Goal: Transaction & Acquisition: Book appointment/travel/reservation

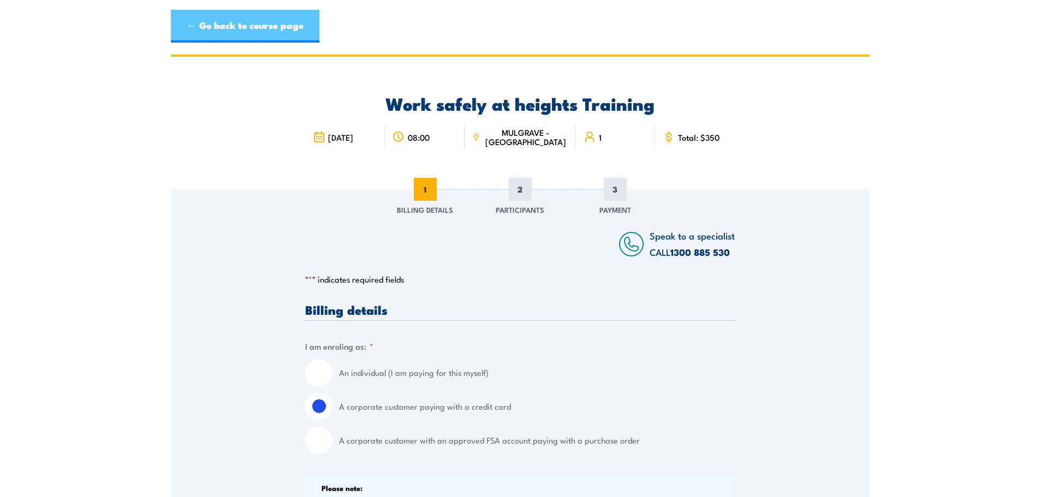
click at [285, 28] on link "← Go back to course page" at bounding box center [245, 26] width 148 height 33
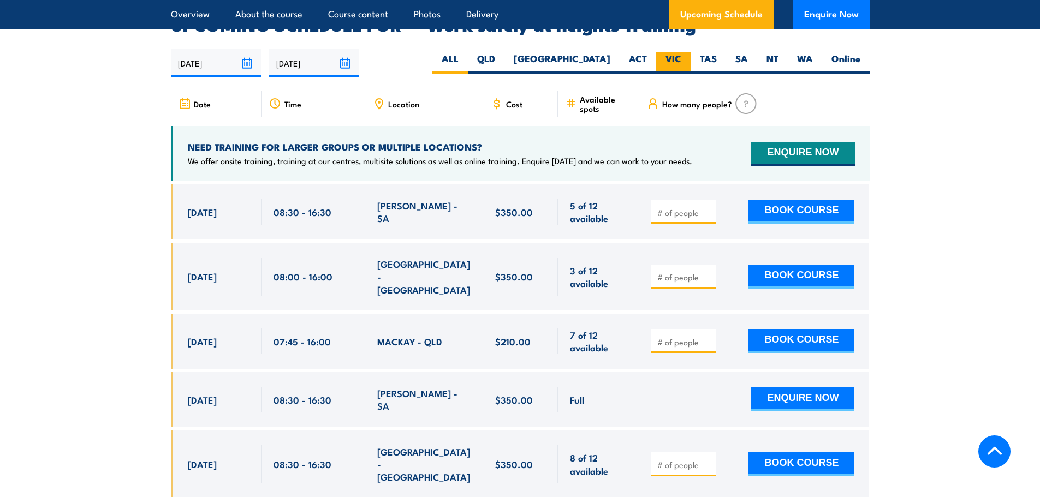
click at [670, 52] on label "VIC" at bounding box center [673, 62] width 34 height 21
click at [681, 52] on input "VIC" at bounding box center [684, 55] width 7 height 7
radio input "true"
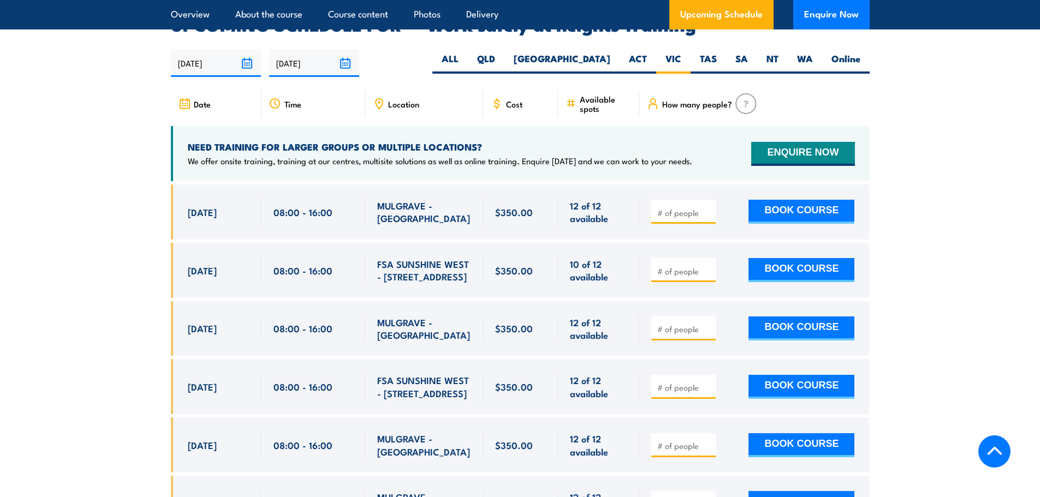
click at [702, 207] on input "number" at bounding box center [684, 212] width 55 height 11
type input "1"
click at [708, 207] on input "1" at bounding box center [684, 212] width 55 height 11
click at [780, 200] on button "BOOK COURSE" at bounding box center [801, 212] width 106 height 24
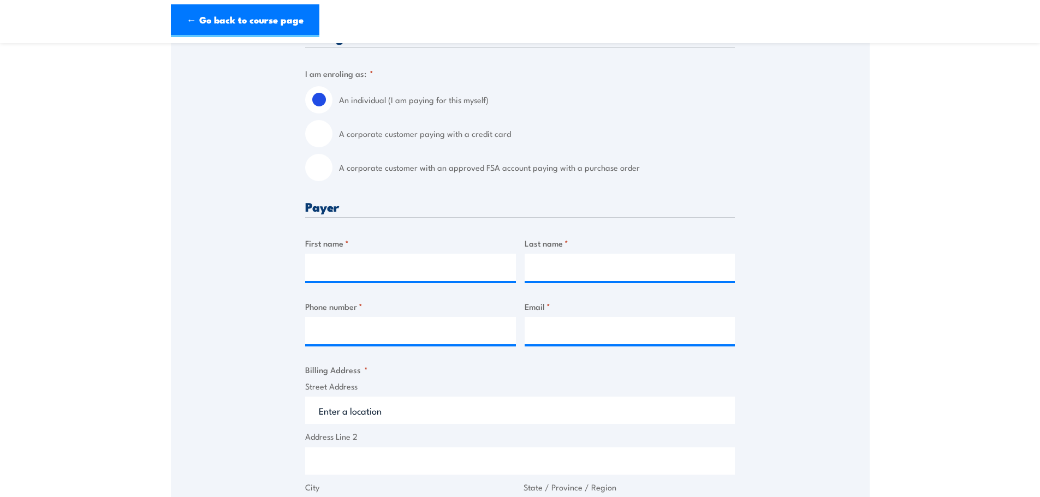
scroll to position [218, 0]
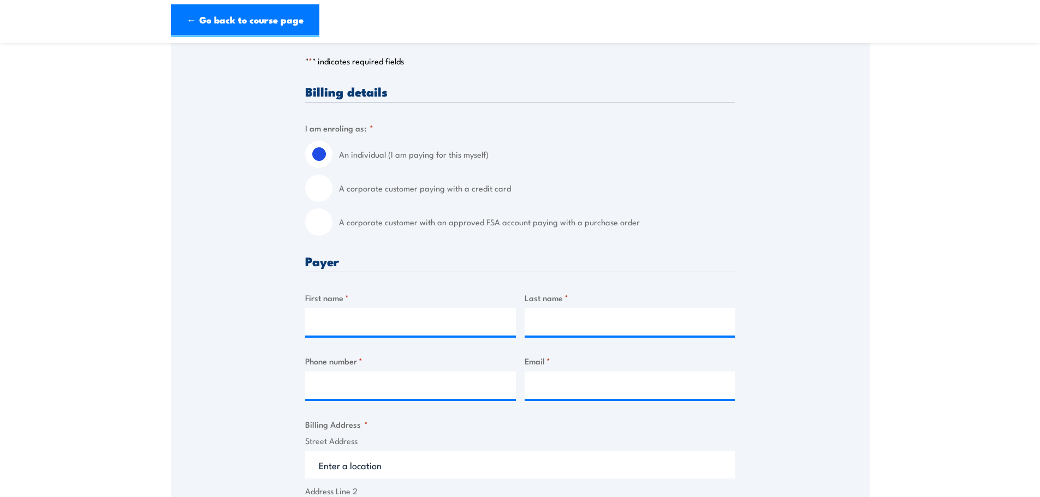
click at [325, 192] on input "A corporate customer paying with a credit card" at bounding box center [318, 188] width 27 height 27
radio input "true"
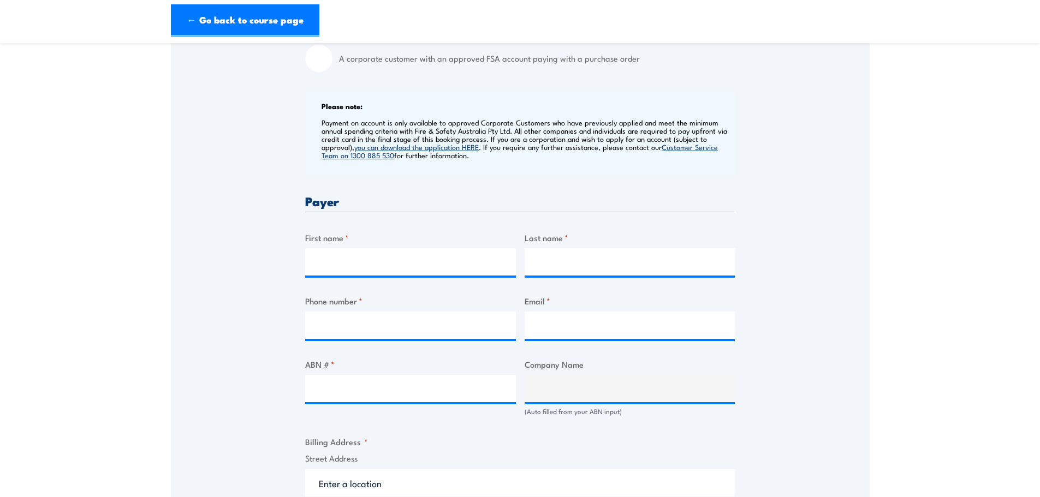
scroll to position [327, 0]
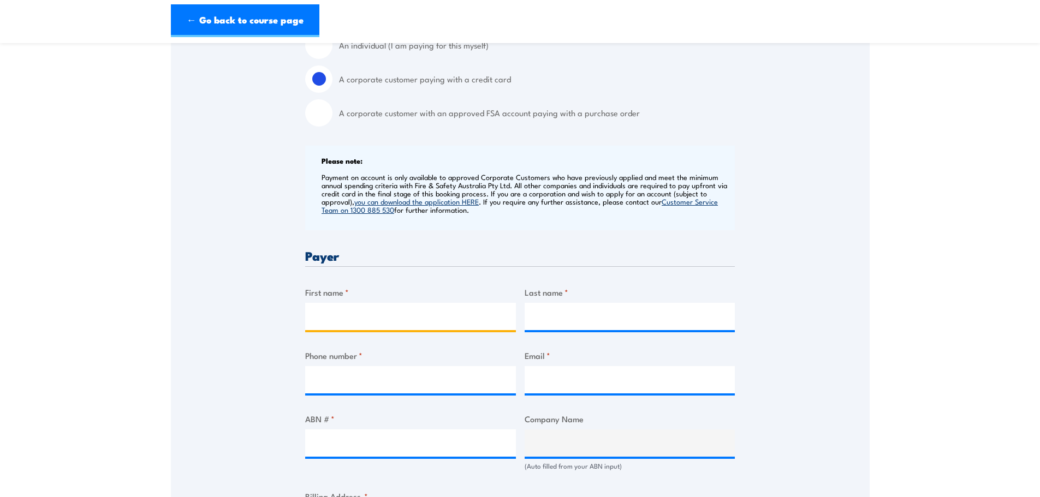
click at [370, 324] on input "First name *" at bounding box center [410, 316] width 211 height 27
type input "Scott"
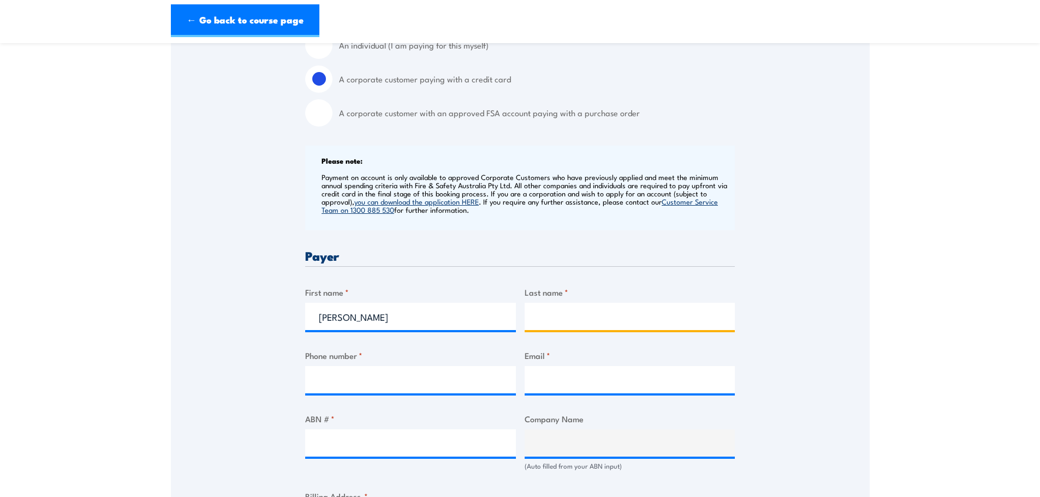
type input "Zachariassen"
type input "0409403998"
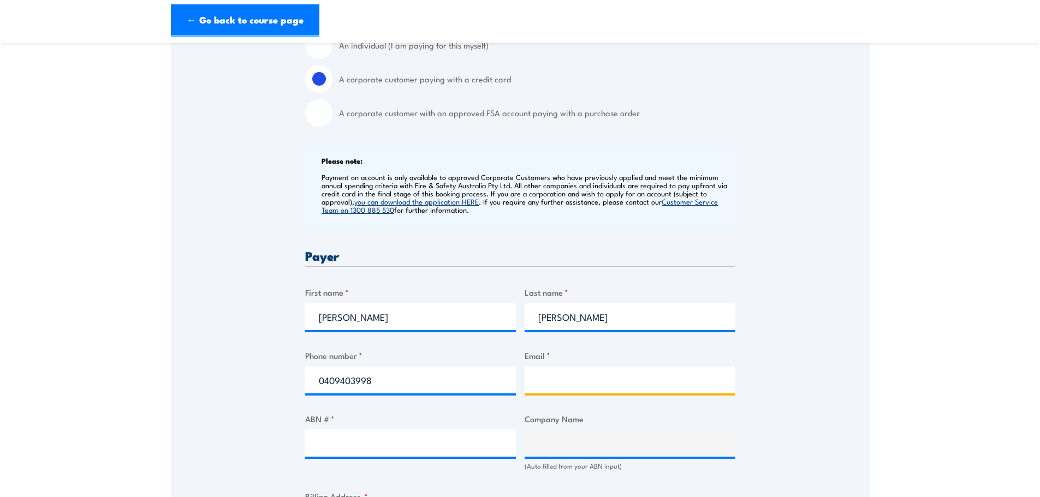
type input "scott.zachariassen@education.vic.gov.au"
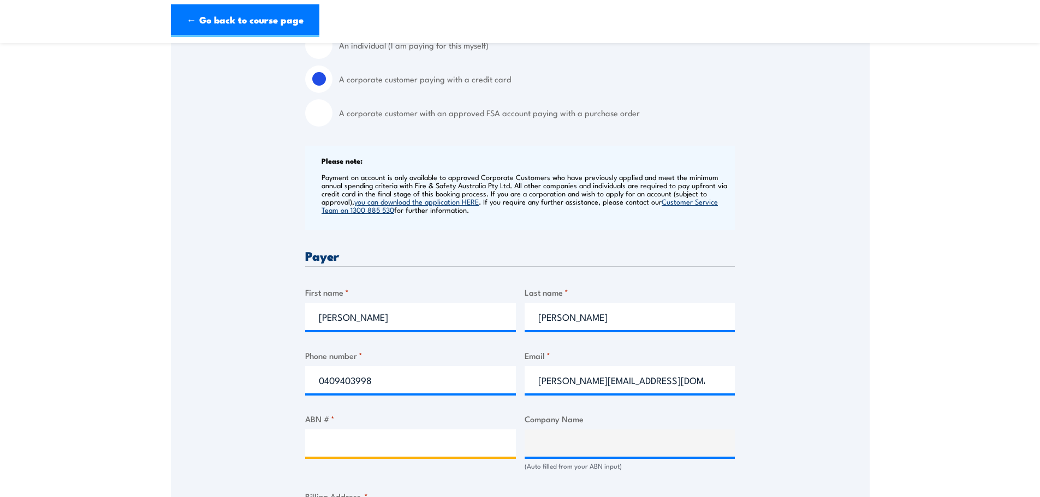
click at [366, 446] on input "ABN # *" at bounding box center [410, 442] width 211 height 27
type input "91351071238"
type input "JELLS PARK PRIMARY SCHOOL"
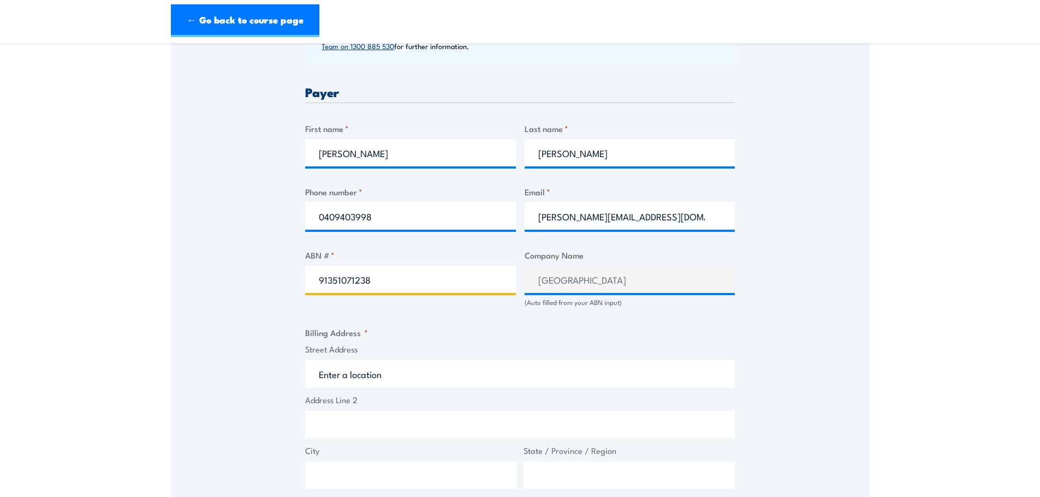
scroll to position [546, 0]
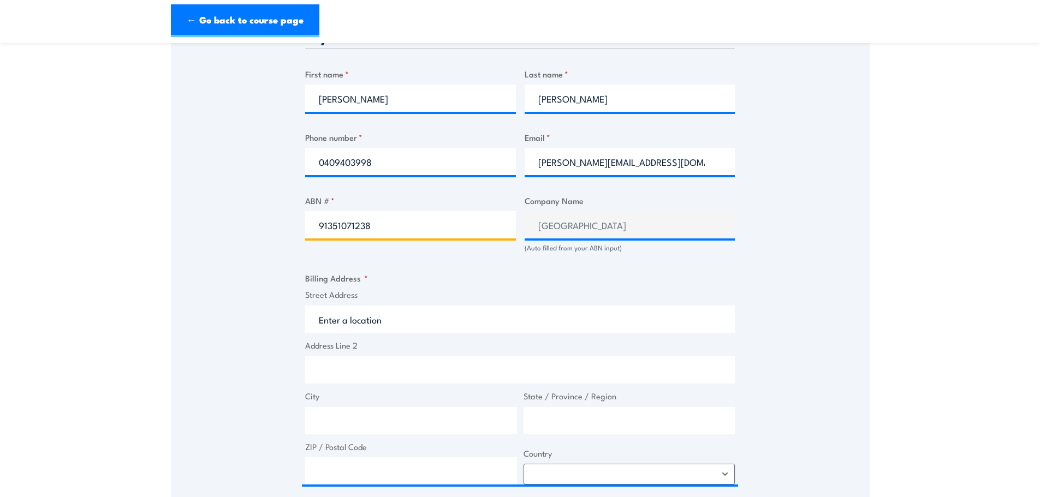
type input "91351071238"
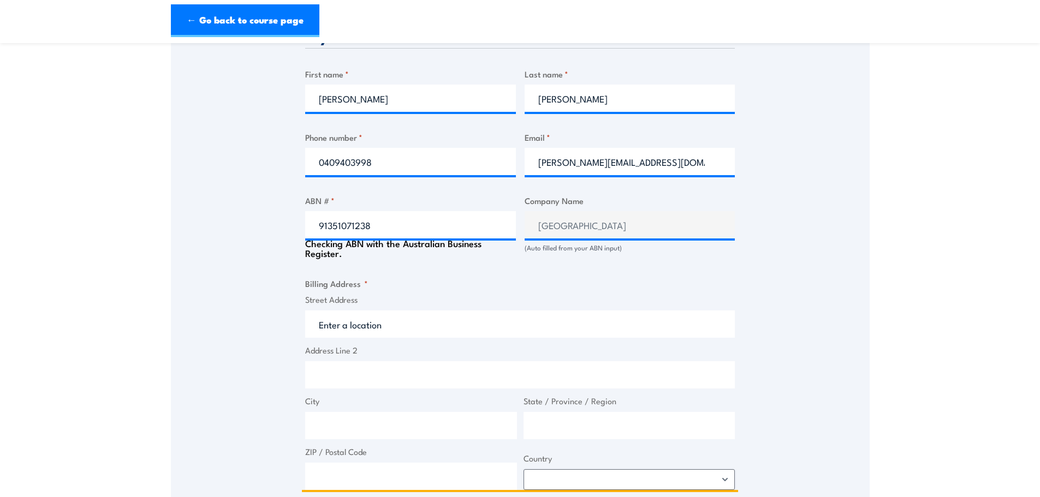
click at [367, 320] on input "Street Address" at bounding box center [519, 323] width 429 height 27
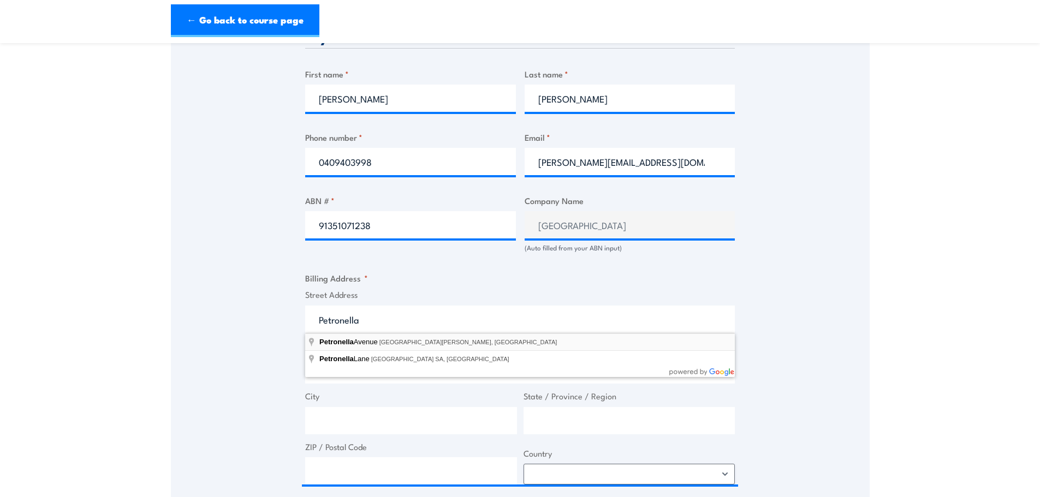
type input "Petronella Avenue, Wheelers Hill VIC, Australia"
type input "Petronella Ave"
type input "Wheelers Hill"
type input "Victoria"
type input "3150"
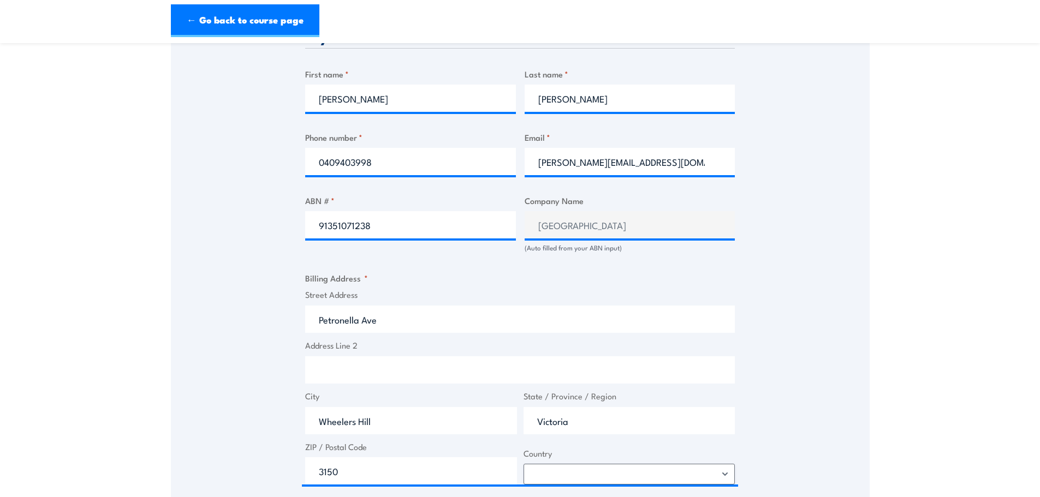
select select "Australia"
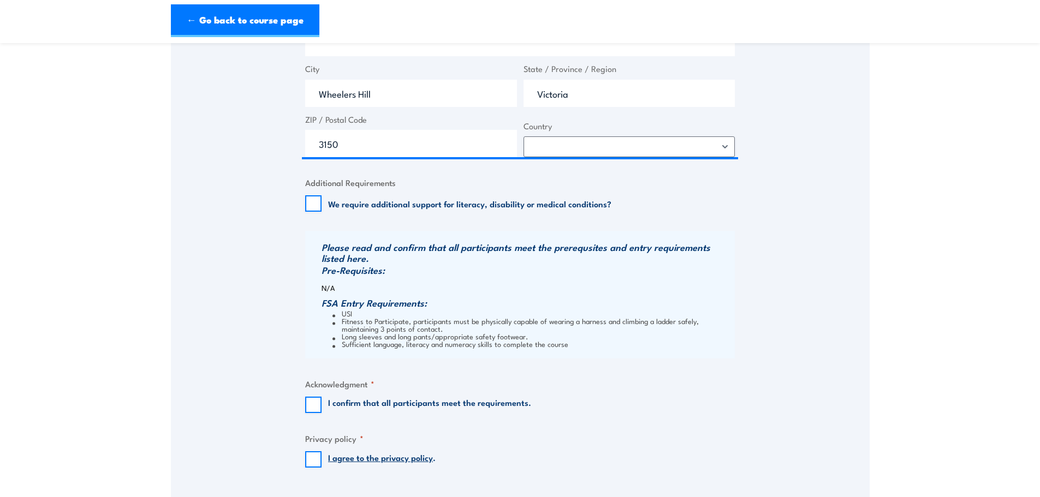
scroll to position [928, 0]
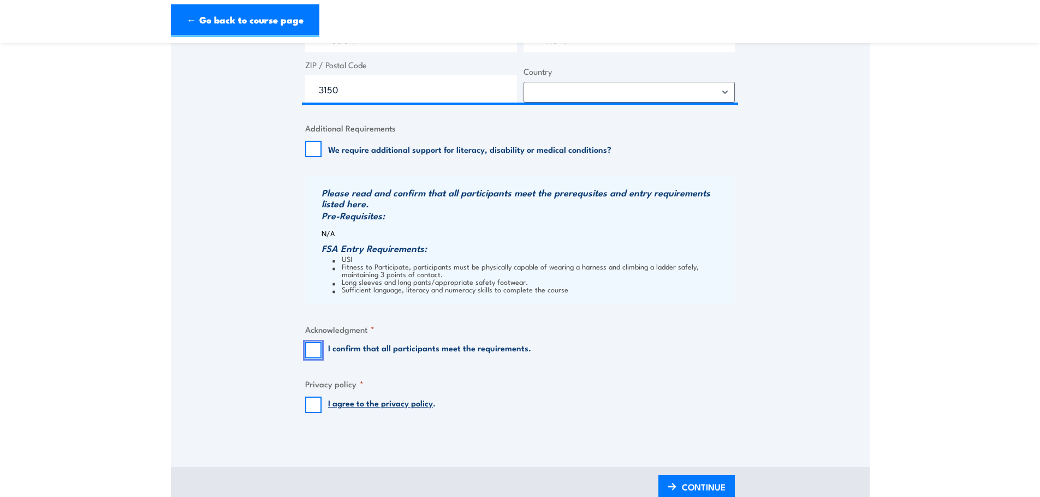
click at [311, 348] on input "I confirm that all participants meet the requirements." at bounding box center [313, 350] width 16 height 16
checkbox input "true"
click at [315, 405] on input "I agree to the privacy policy ." at bounding box center [313, 405] width 16 height 16
checkbox input "true"
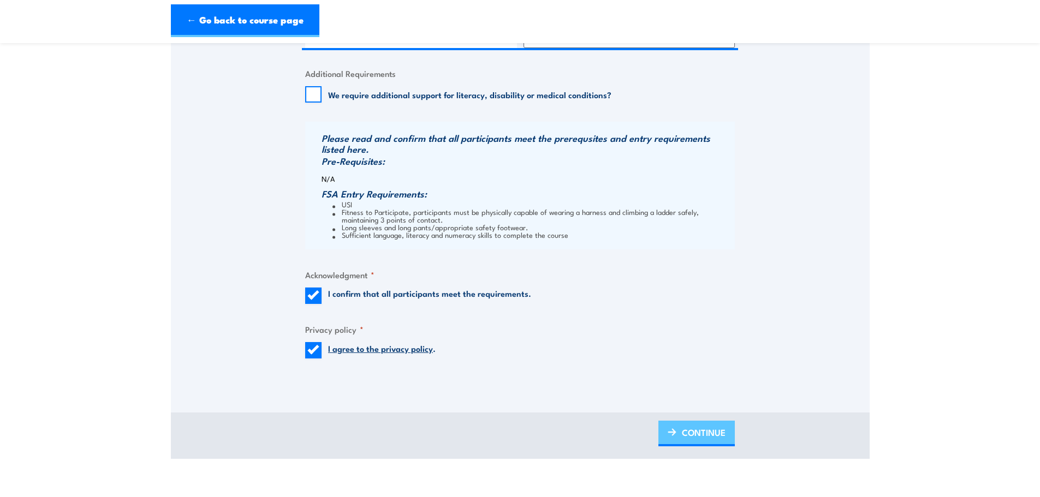
click at [697, 431] on span "CONTINUE" at bounding box center [704, 432] width 44 height 29
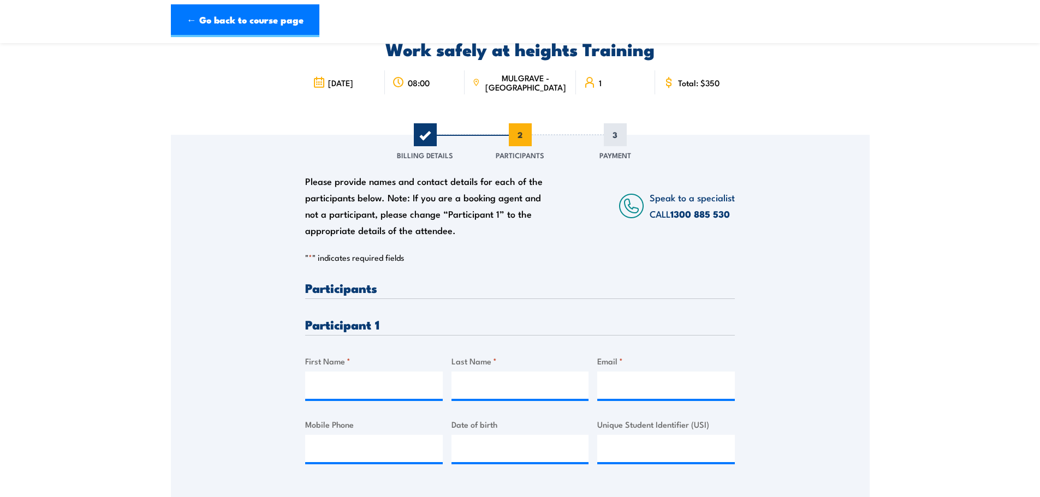
scroll to position [109, 0]
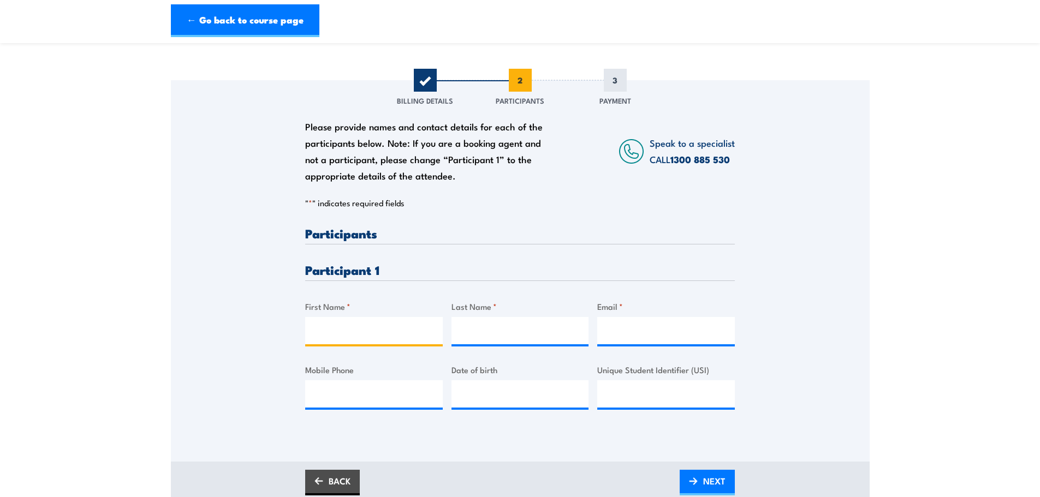
click at [320, 334] on input "First Name *" at bounding box center [374, 330] width 138 height 27
type input "Matt"
type input "O'Kane"
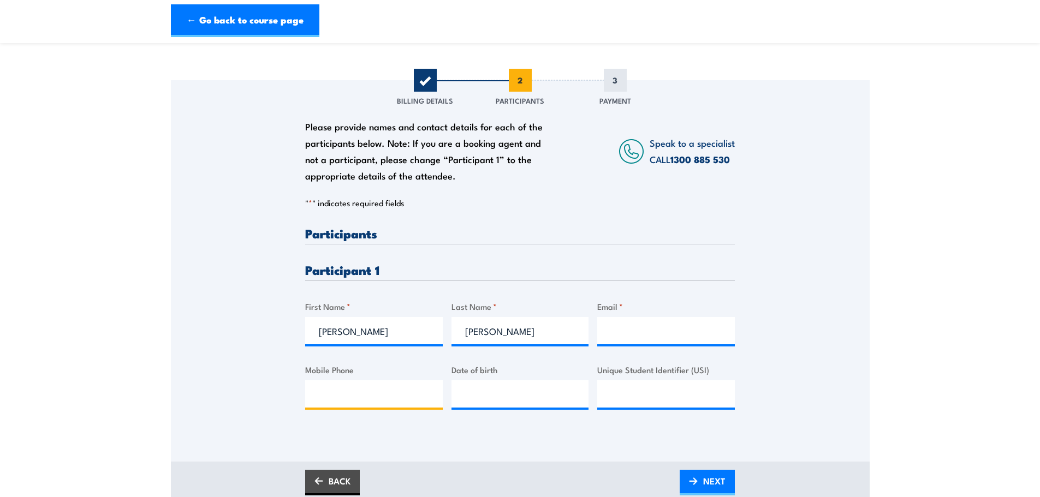
click at [368, 392] on input "Mobile Phone" at bounding box center [374, 393] width 138 height 27
click at [640, 334] on input "Email *" at bounding box center [666, 330] width 138 height 27
type input "okanemattokane@yahoo.com"
click at [368, 393] on input "Mobile Phone" at bounding box center [374, 393] width 138 height 27
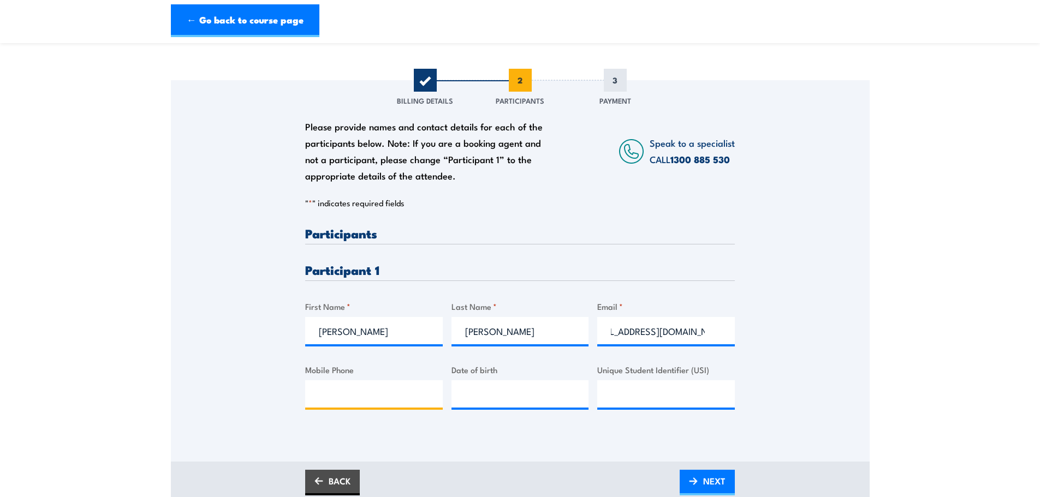
scroll to position [0, 0]
type input "0417133352"
click at [513, 395] on input "__/__/____" at bounding box center [520, 393] width 138 height 27
type input "11/05/75__"
click at [771, 403] on div "Please provide names and contact details for each of the participants below. No…" at bounding box center [520, 255] width 698 height 351
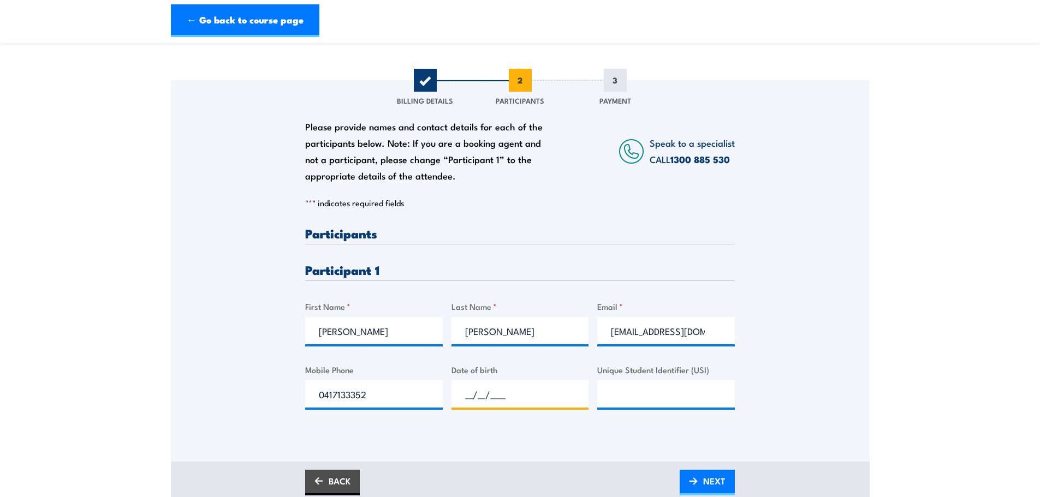
click at [492, 398] on input "__/__/____" at bounding box center [520, 393] width 138 height 27
type input "11/05/1975"
click at [638, 392] on input "Unique Student Identifier (USI)" at bounding box center [666, 393] width 138 height 27
click at [709, 483] on span "NEXT" at bounding box center [714, 481] width 22 height 29
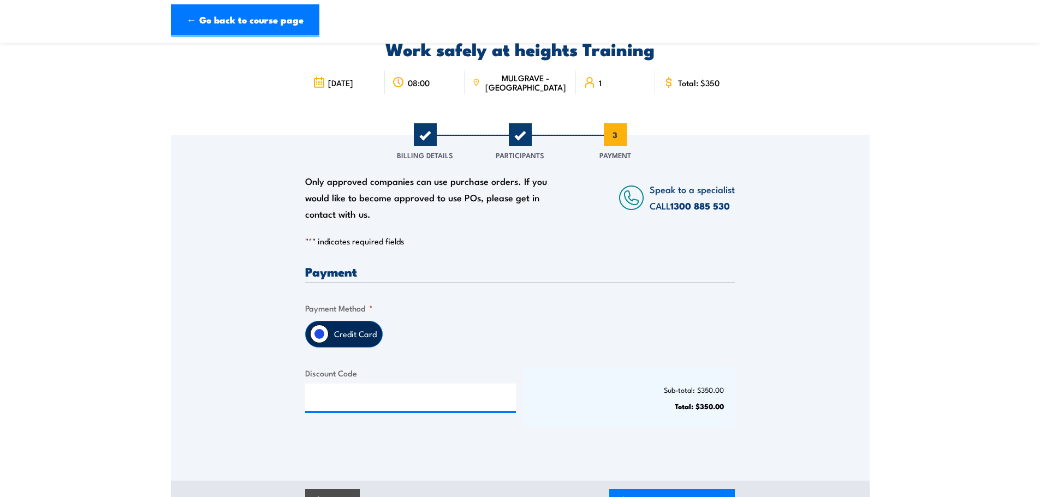
scroll to position [109, 0]
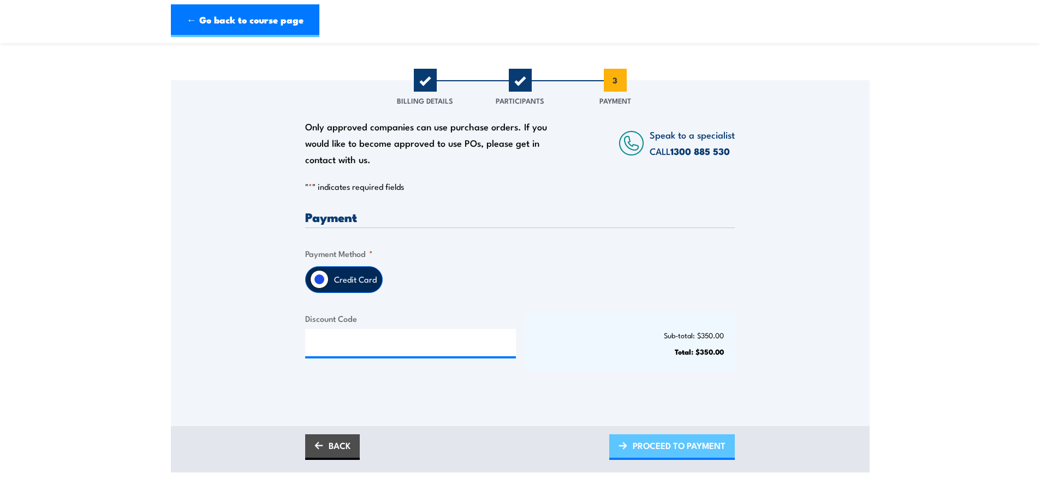
click at [646, 456] on span "PROCEED TO PAYMENT" at bounding box center [678, 445] width 93 height 29
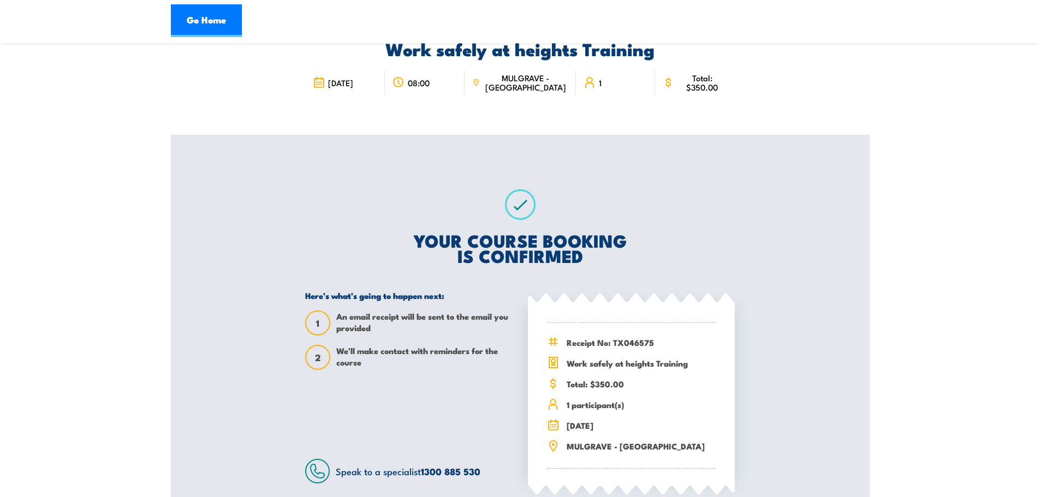
scroll to position [109, 0]
